Goal: Information Seeking & Learning: Get advice/opinions

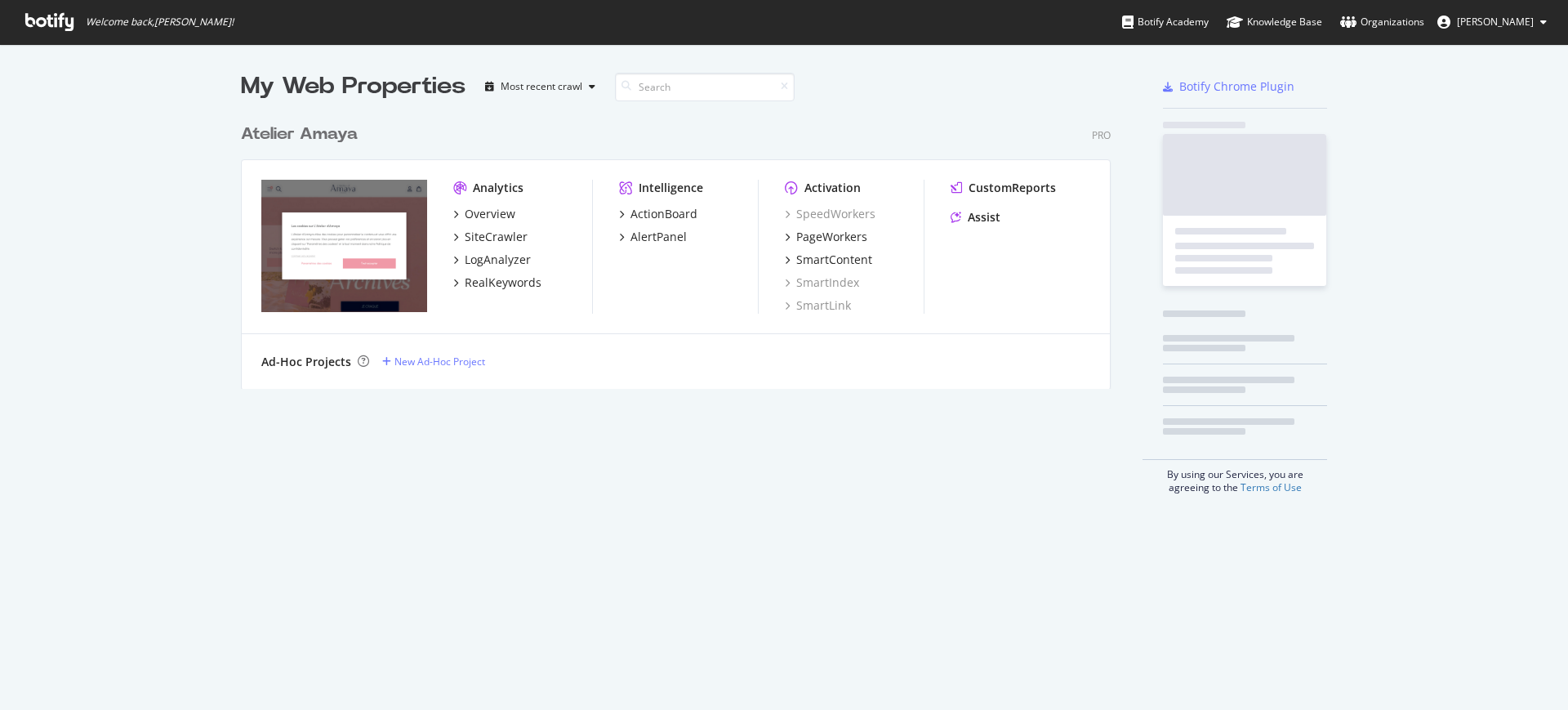
scroll to position [695, 1537]
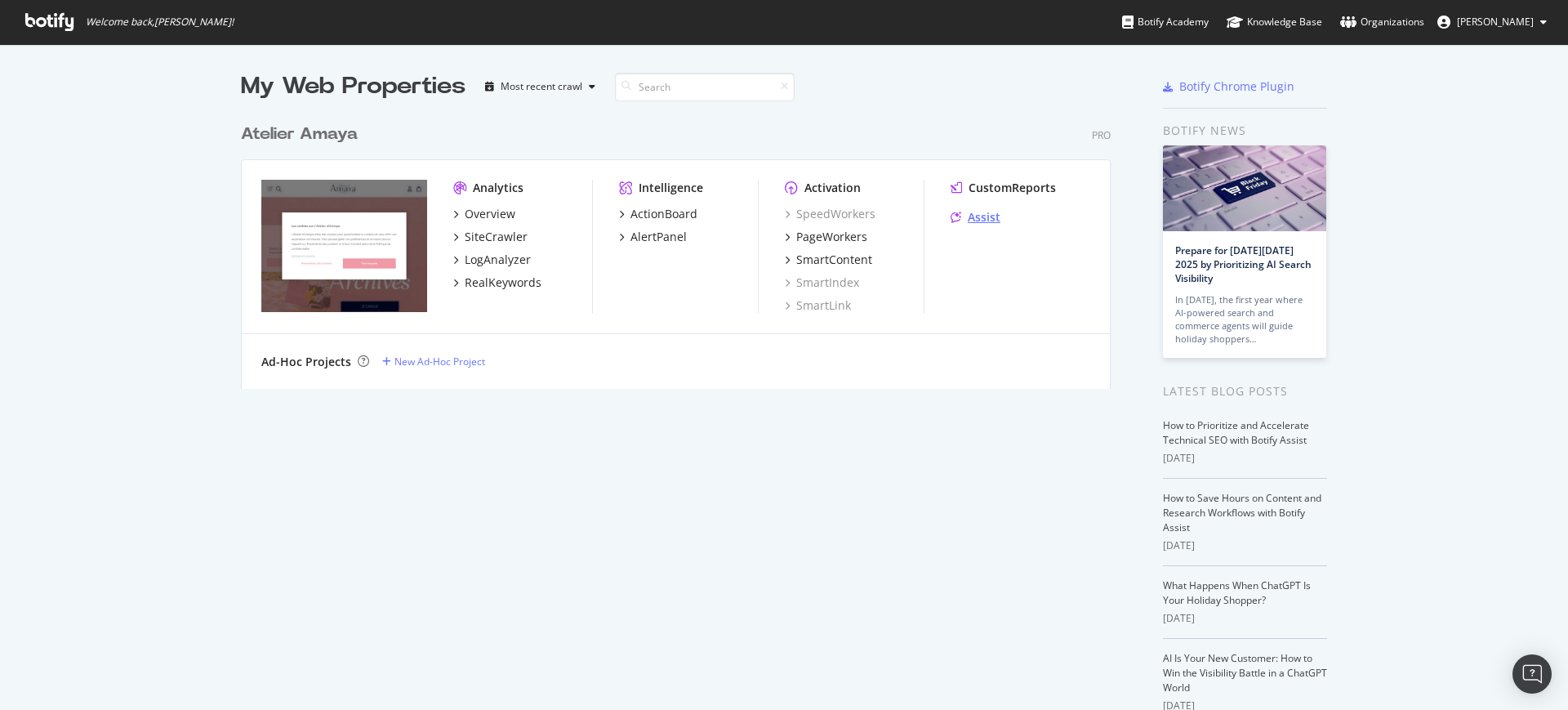
click at [967, 220] on div "Assist" at bounding box center [983, 218] width 33 height 17
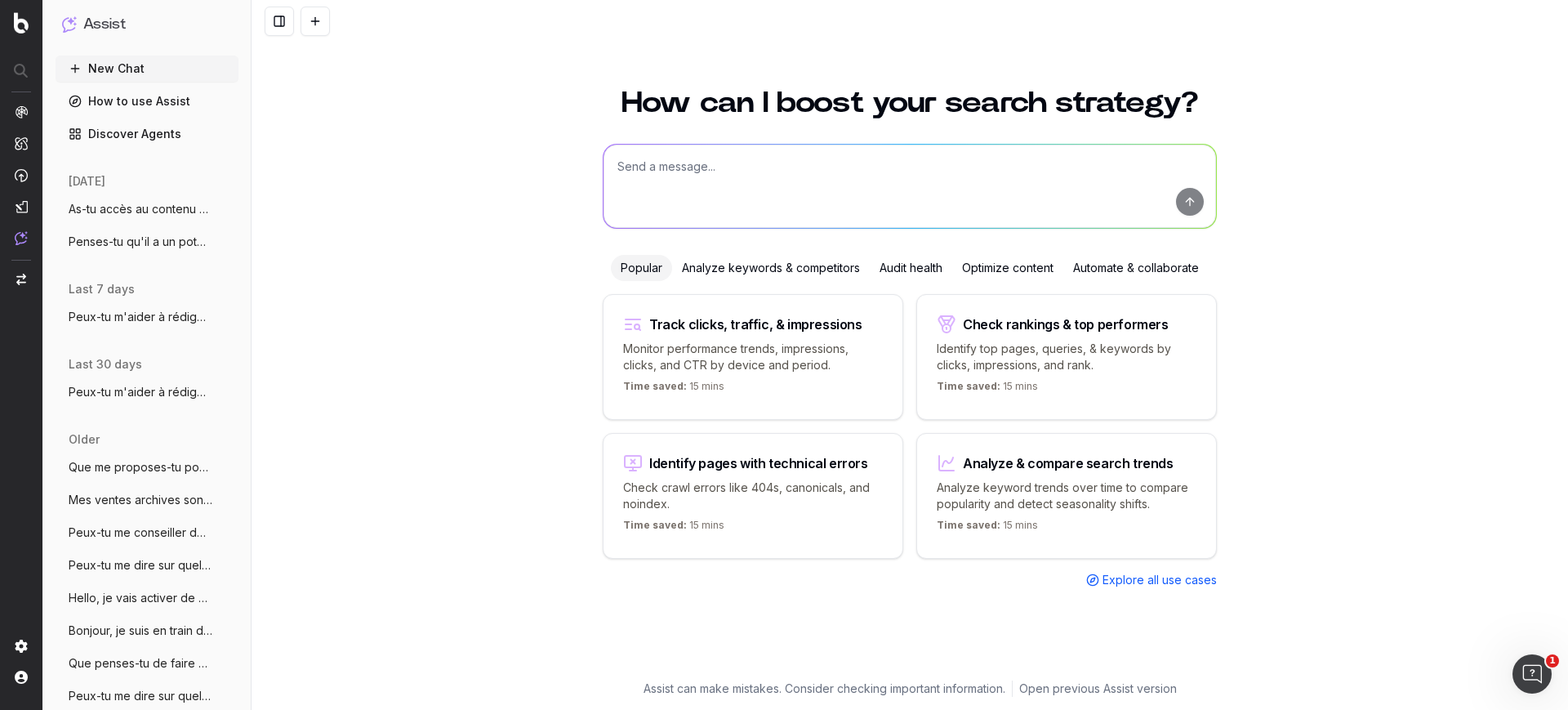
click at [786, 182] on textarea at bounding box center [910, 185] width 613 height 83
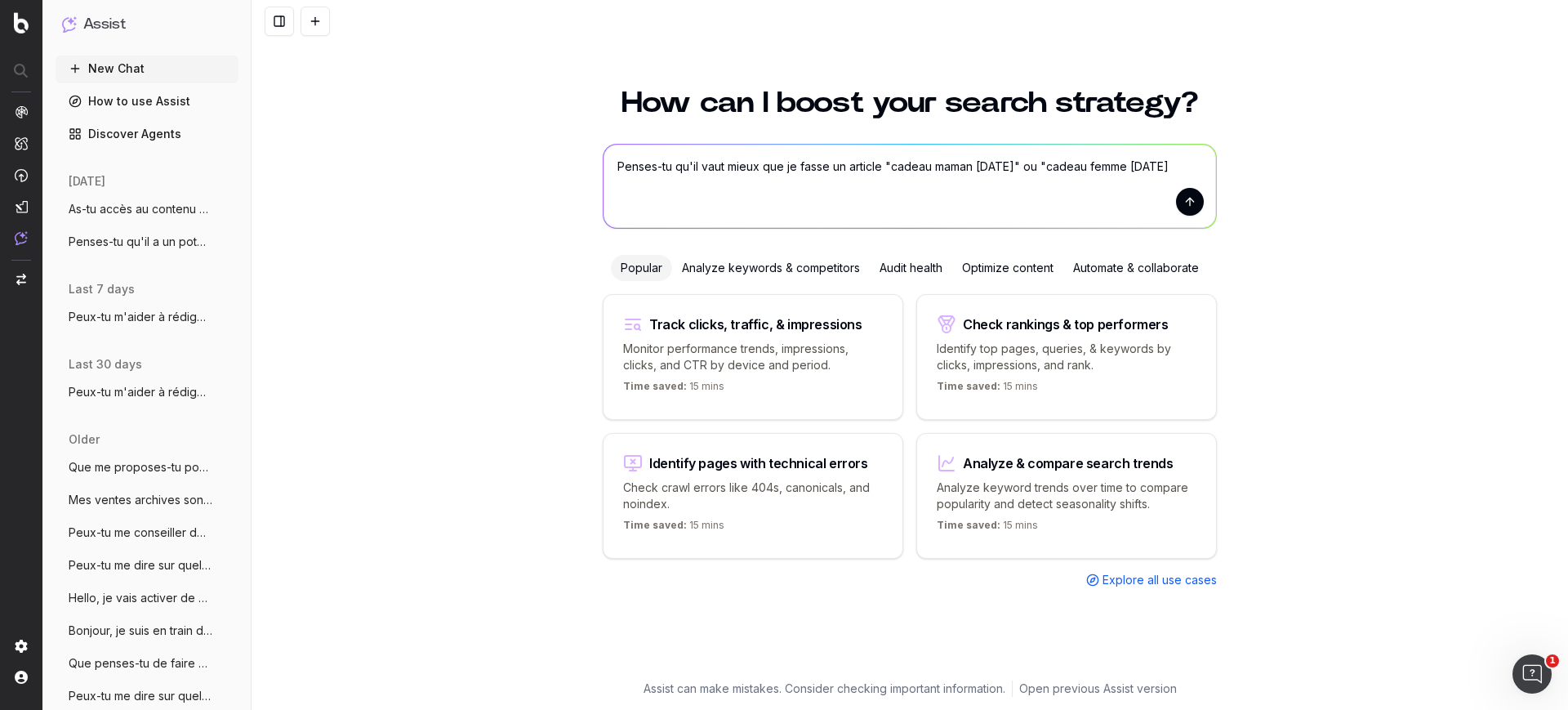
type textarea "Penses-tu qu'il vaut mieux que je fasse un article "cadeau maman [DATE]" ou "ca…"
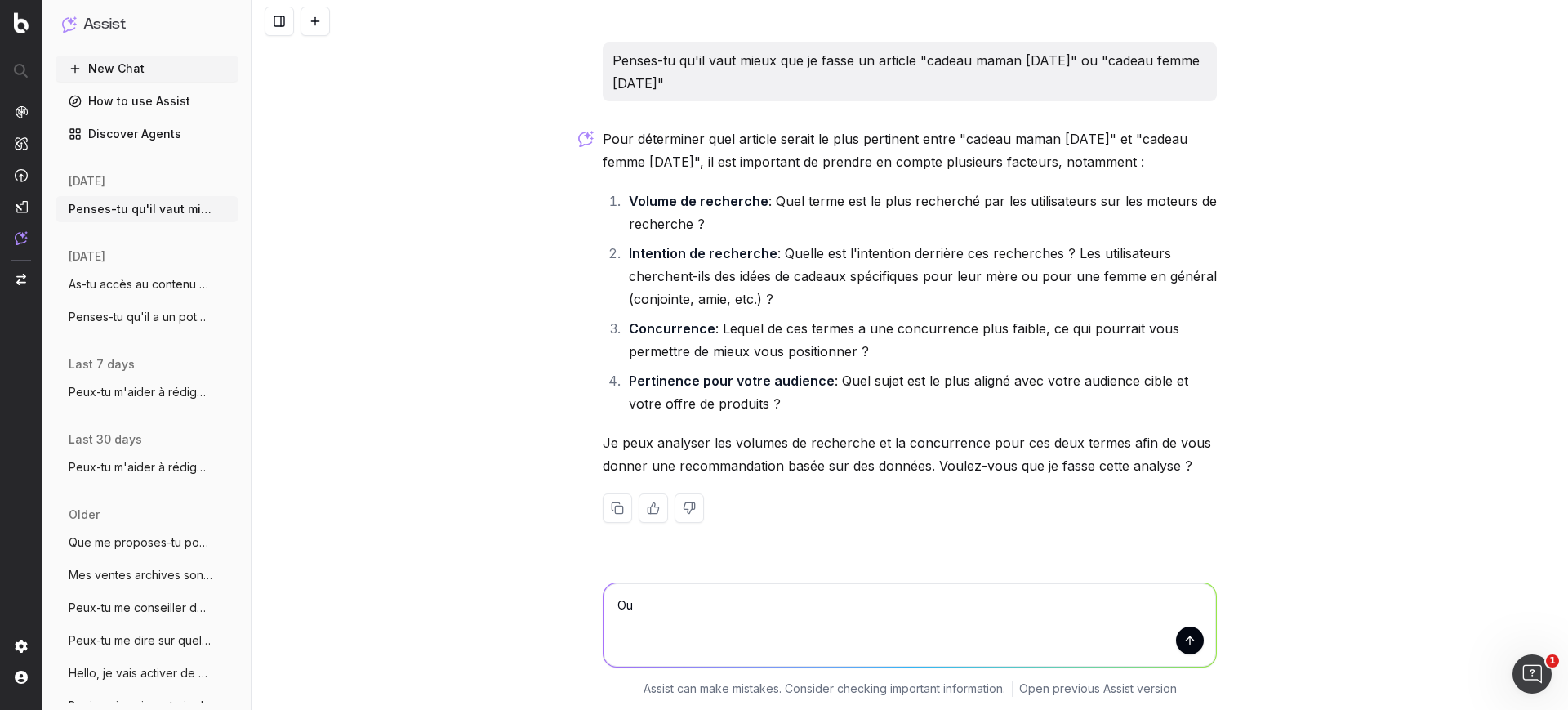
type textarea "Oui"
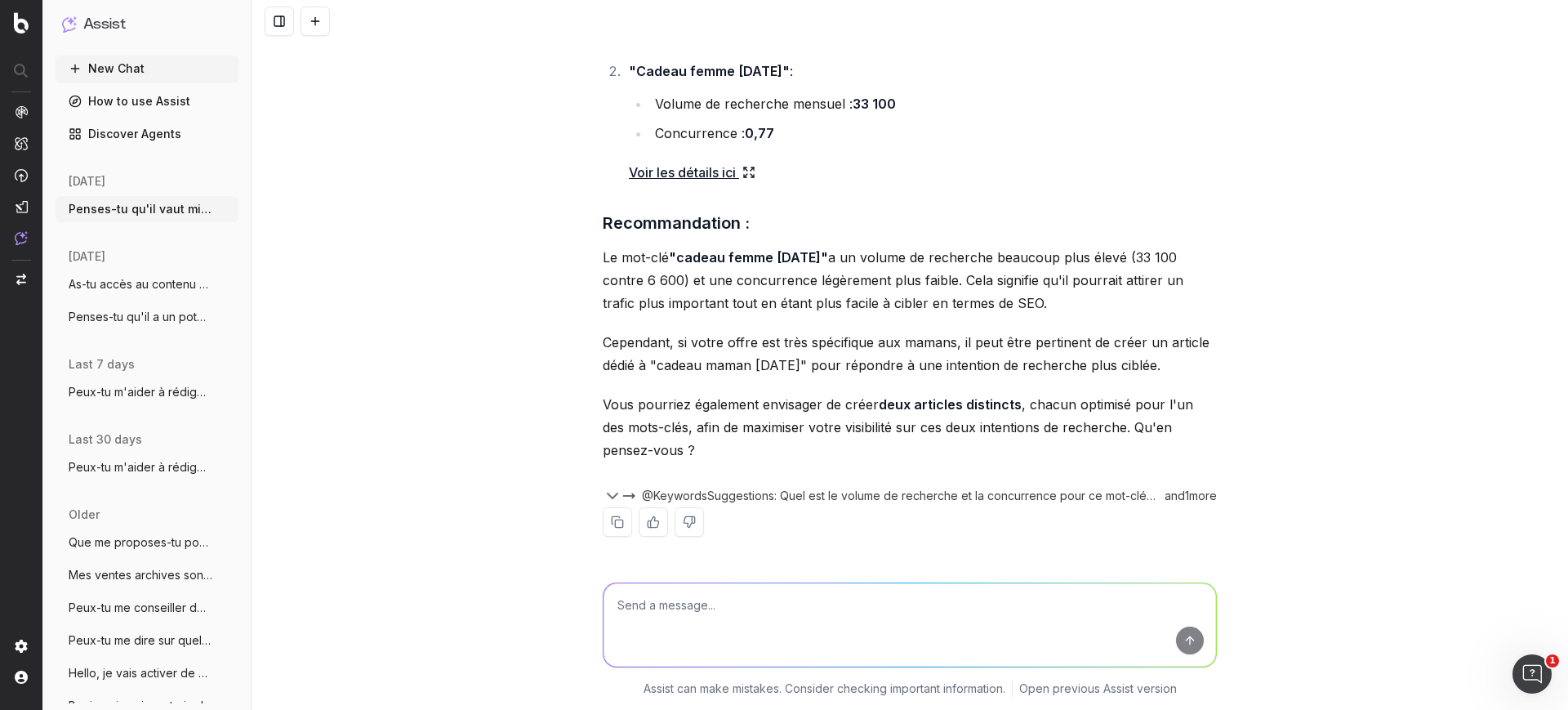
click at [665, 629] on textarea at bounding box center [910, 624] width 613 height 83
type textarea "P"
paste textarea "Peux-tu me proposer une structure pour mon article maman en te basant sur cet e…"
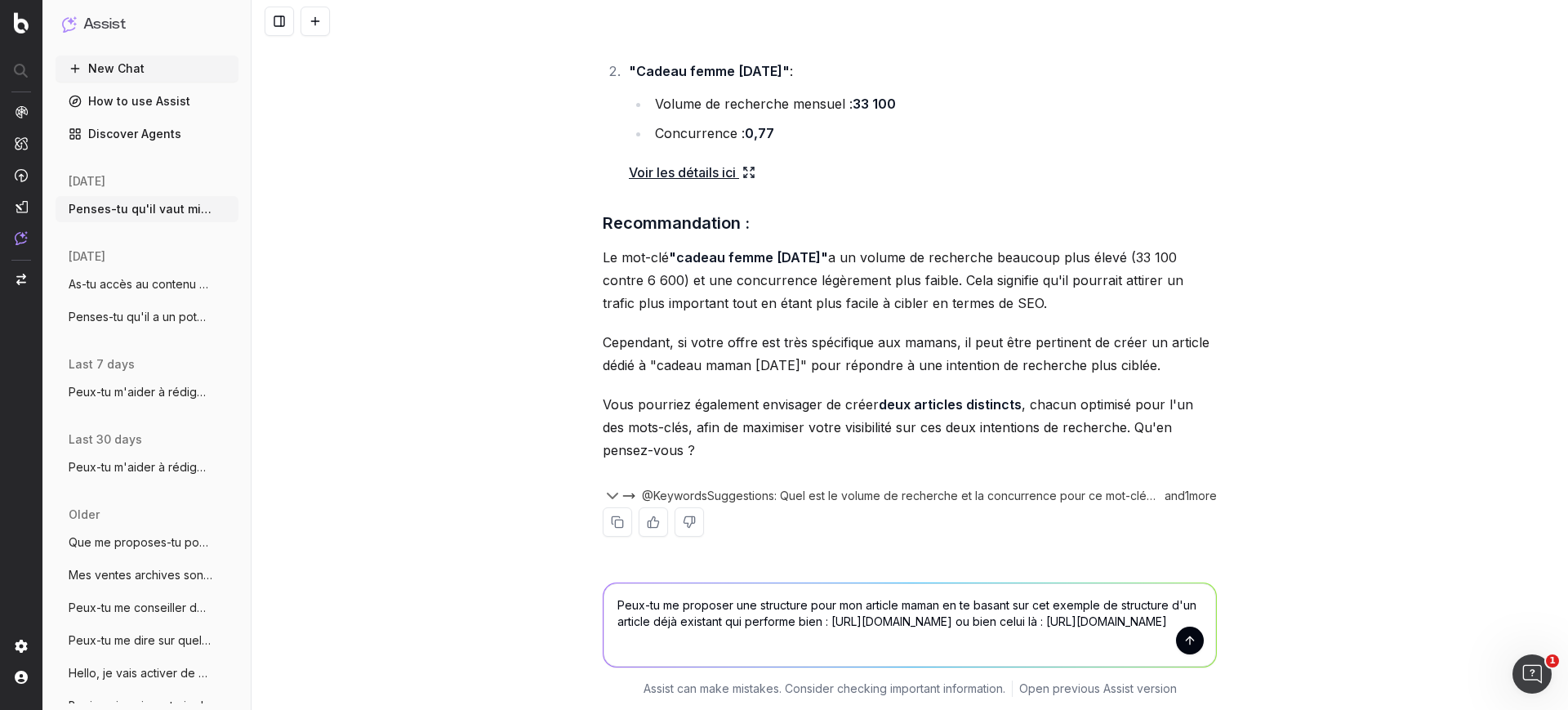
click at [906, 596] on textarea "Peux-tu me proposer une structure pour mon article maman en te basant sur cet e…" at bounding box center [910, 624] width 613 height 83
type textarea "Peux-tu me proposer une structure pour mon article cadeau femme en te basant su…"
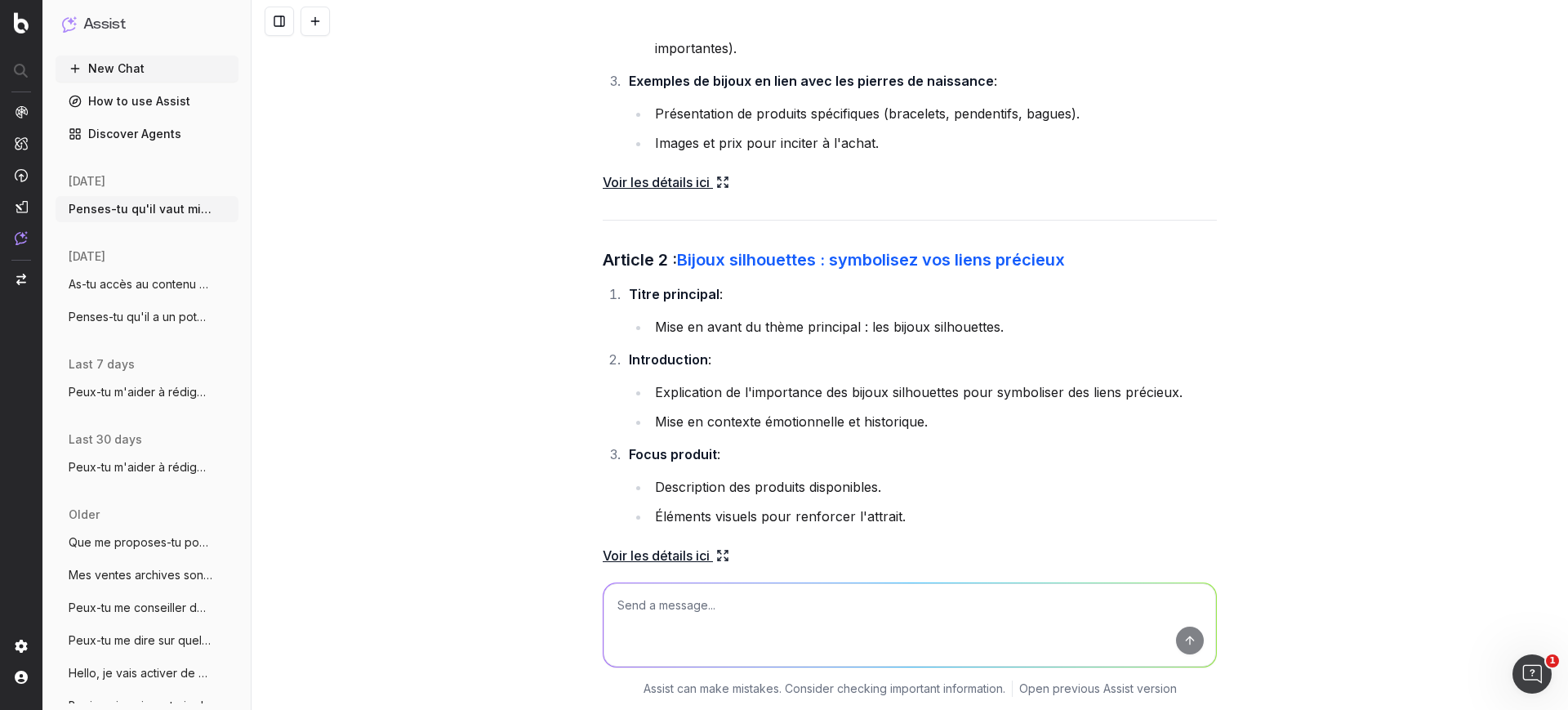
scroll to position [2396, 0]
